Goal: Find specific page/section: Find specific page/section

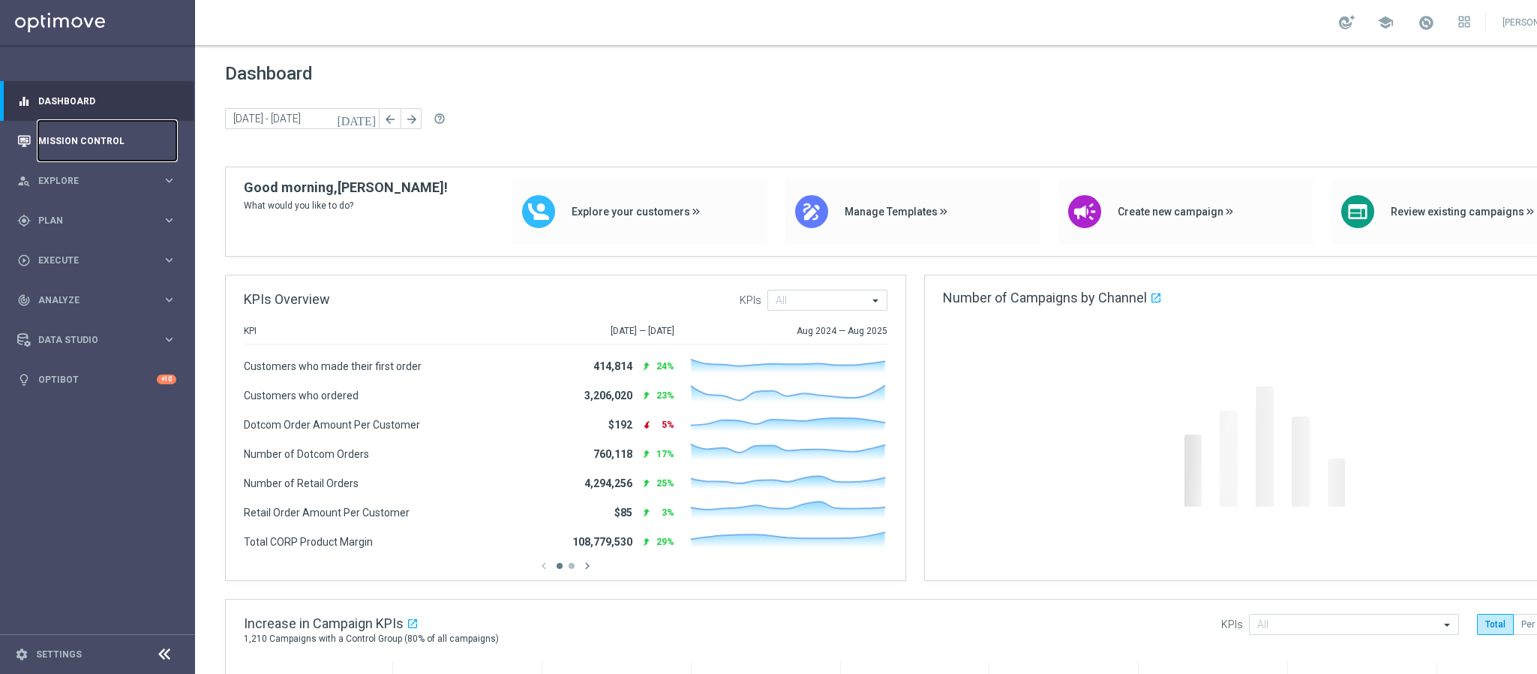
click at [84, 144] on link "Mission Control" at bounding box center [107, 141] width 138 height 40
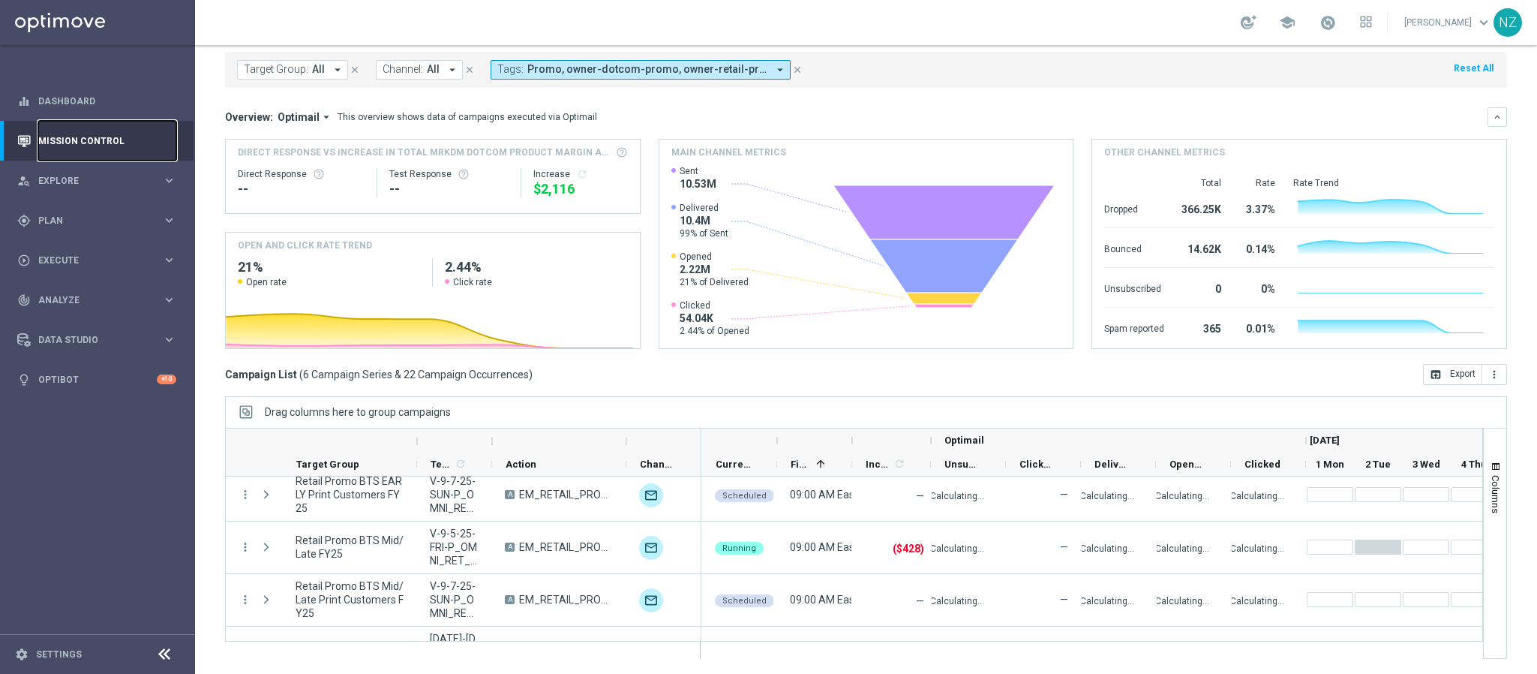
scroll to position [151, 0]
